Goal: Use online tool/utility: Use online tool/utility

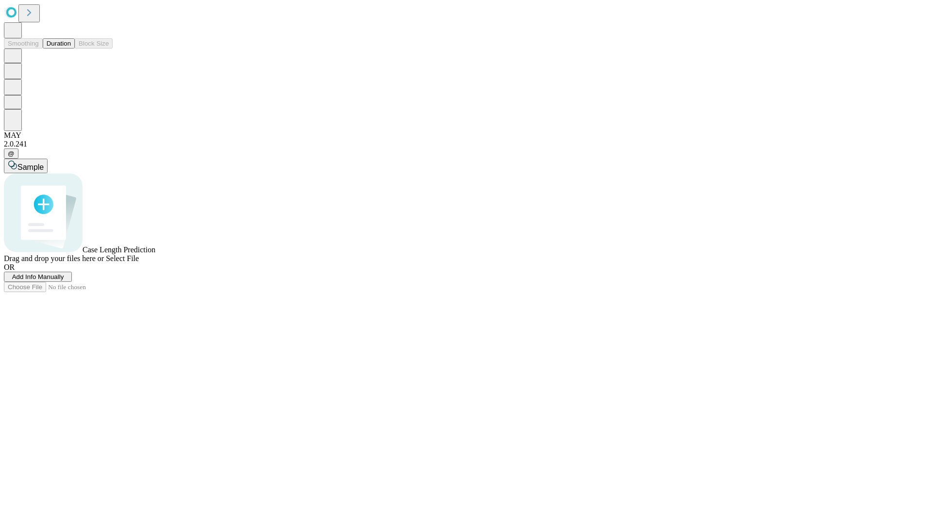
click at [71, 49] on button "Duration" at bounding box center [59, 43] width 32 height 10
click at [139, 263] on span "Select File" at bounding box center [122, 258] width 33 height 8
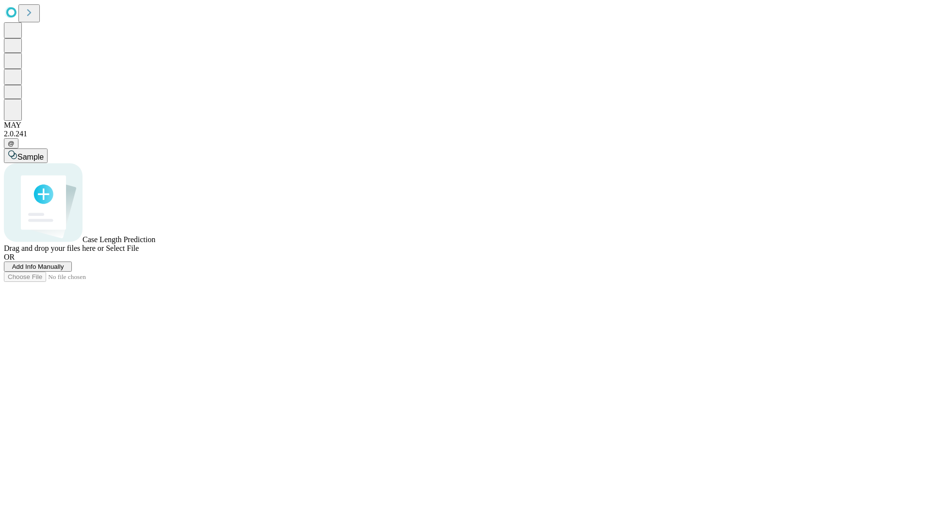
click at [139, 252] on span "Select File" at bounding box center [122, 248] width 33 height 8
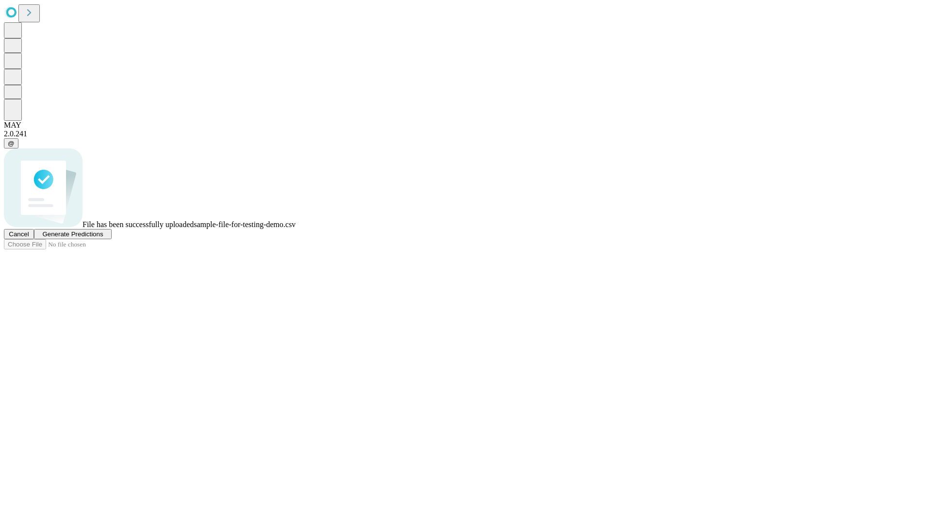
click at [103, 238] on span "Generate Predictions" at bounding box center [72, 234] width 61 height 7
